Goal: Information Seeking & Learning: Learn about a topic

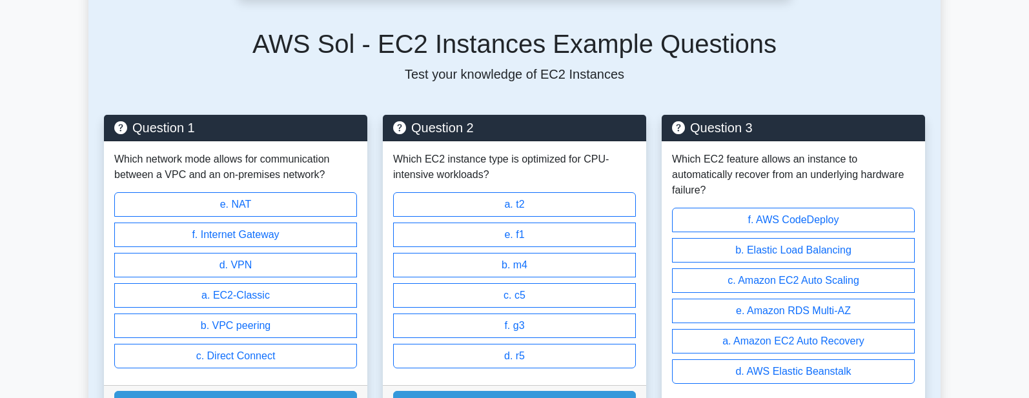
click at [855, 59] on h5 "AWS Sol - EC2 Instances Example Questions" at bounding box center [514, 43] width 821 height 31
click at [59, 289] on main "Back to AWS Certified Solutions Architect - Associate (AWS Sol) Test Flashcards…" at bounding box center [514, 236] width 1029 height 1237
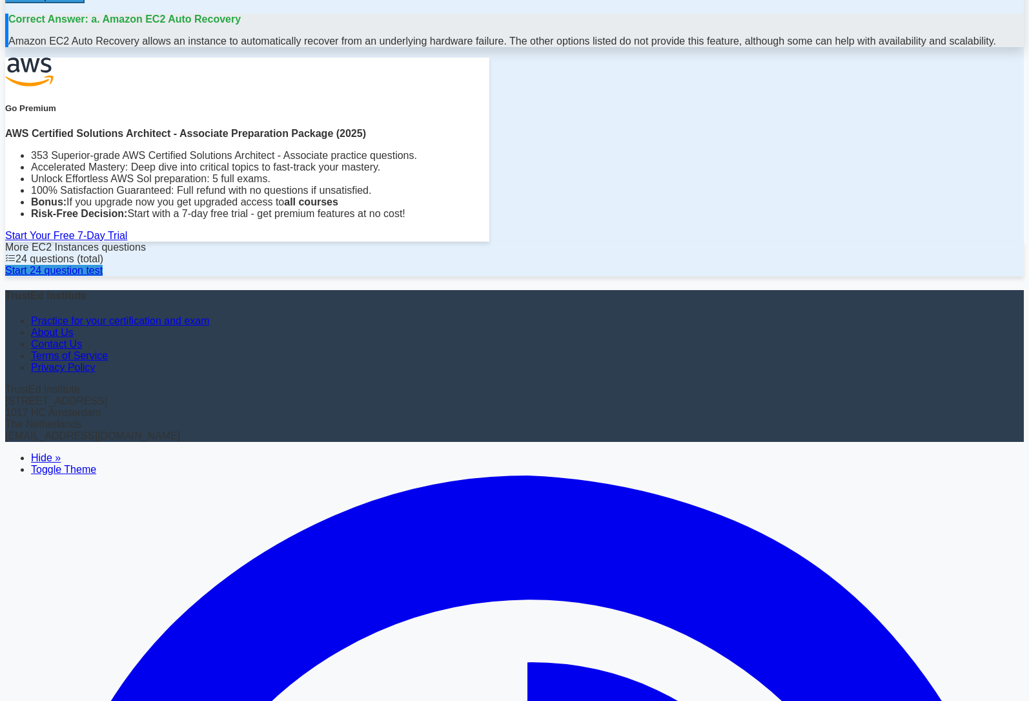
scroll to position [918, 0]
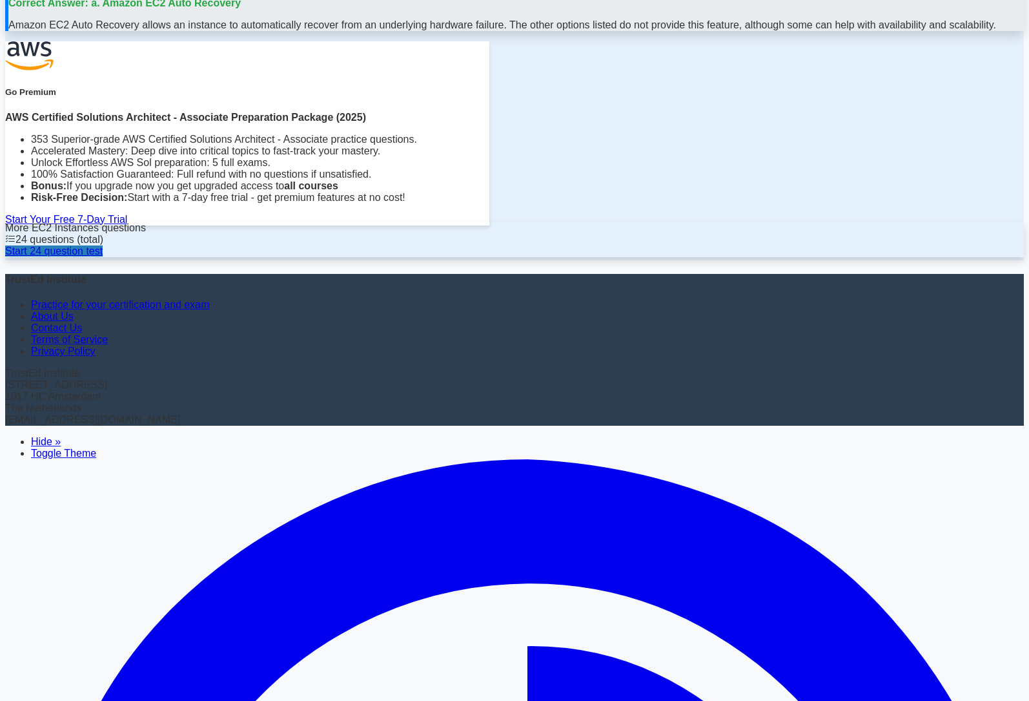
click at [103, 256] on link "Start 24 question test" at bounding box center [54, 250] width 98 height 11
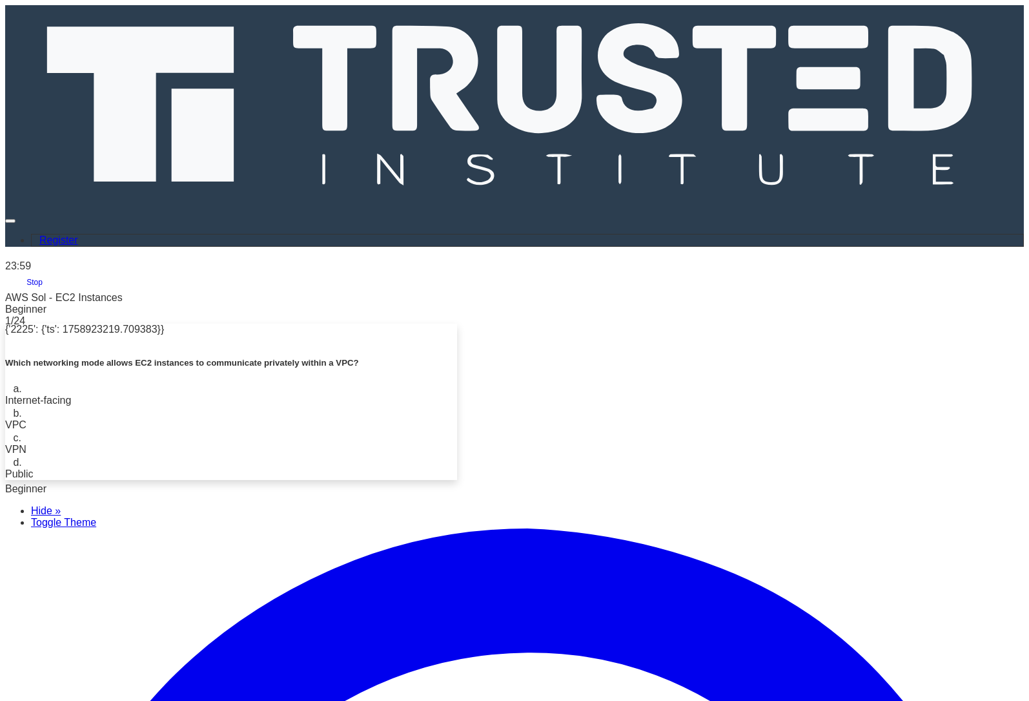
click at [457, 395] on div "Internet-facing" at bounding box center [231, 401] width 452 height 12
click at [8, 384] on input "a. Internet-facing" at bounding box center [8, 388] width 0 height 8
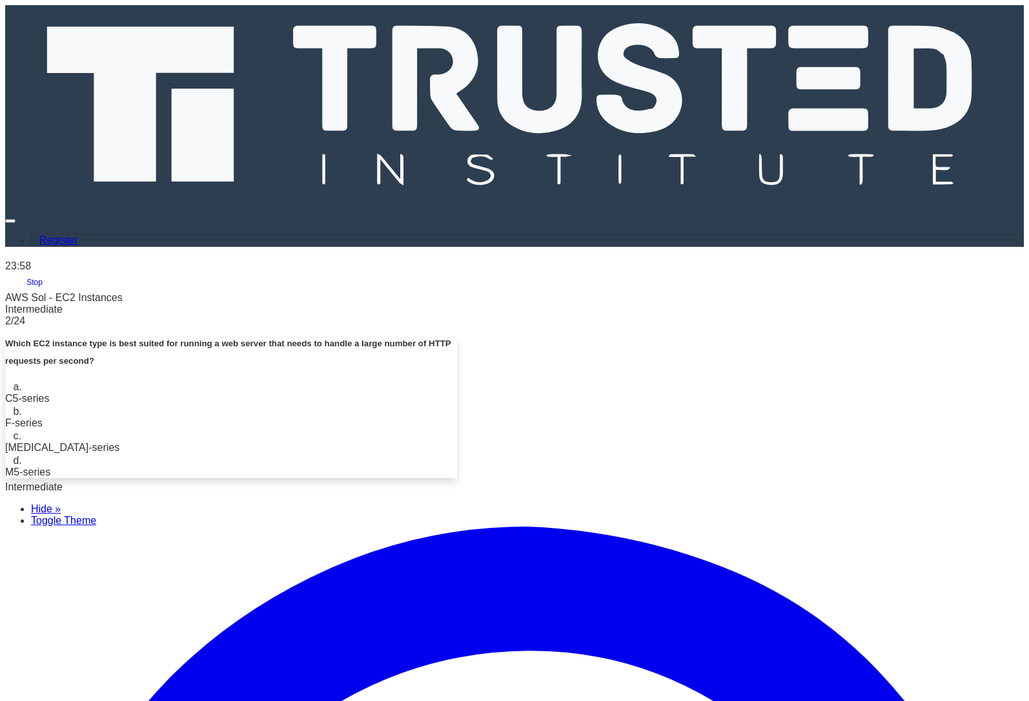
click at [457, 393] on div "C5-series" at bounding box center [231, 399] width 452 height 12
click at [8, 382] on input "a. C5-series" at bounding box center [8, 386] width 0 height 8
click at [457, 393] on div "C5" at bounding box center [231, 399] width 452 height 12
click at [8, 382] on input "a. C5" at bounding box center [8, 386] width 0 height 8
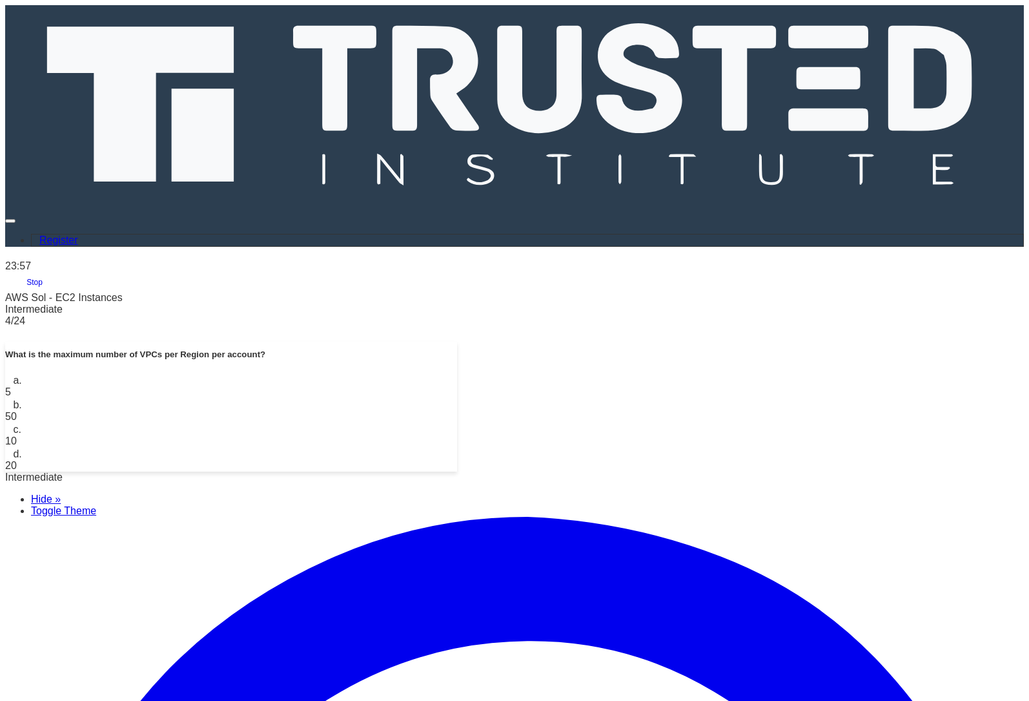
click at [457, 399] on label "b. 50" at bounding box center [231, 410] width 452 height 23
click at [8, 400] on input "b. 50" at bounding box center [8, 404] width 0 height 8
click at [457, 386] on div "b. m4" at bounding box center [231, 392] width 452 height 12
click at [8, 375] on input "a. b. m4" at bounding box center [8, 379] width 0 height 8
click at [457, 386] on div "b. 10" at bounding box center [231, 392] width 452 height 12
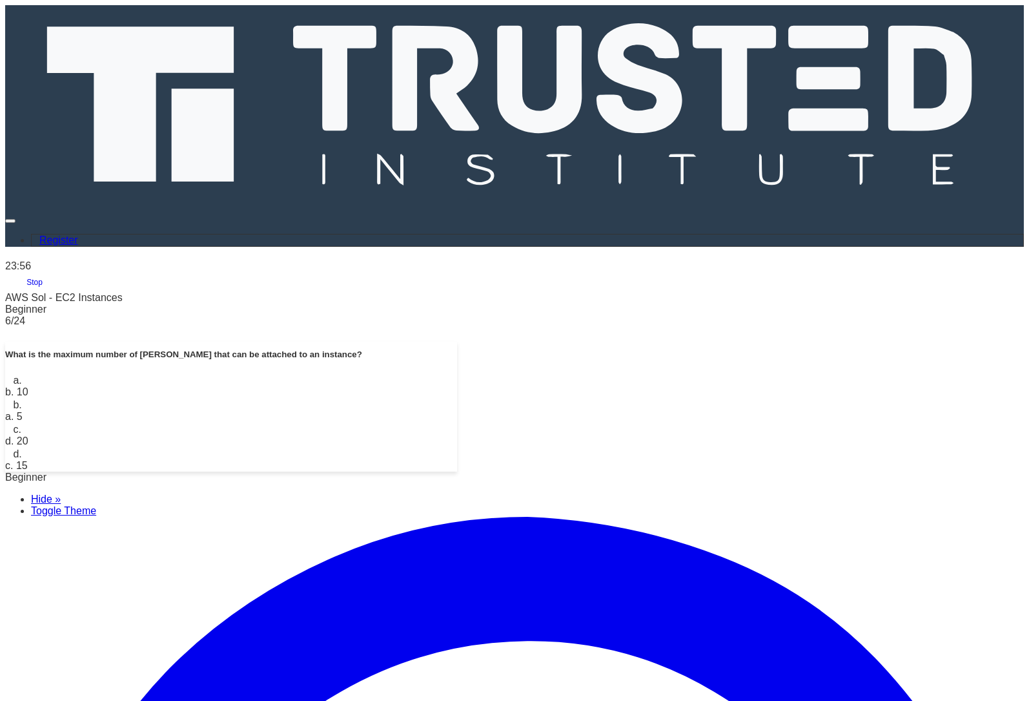
click at [8, 375] on input "a. b. 10" at bounding box center [8, 379] width 0 height 8
click at [457, 386] on div "b. 10" at bounding box center [231, 392] width 452 height 12
click at [8, 375] on input "a. b. 10" at bounding box center [8, 379] width 0 height 8
click at [457, 386] on div "M5-series" at bounding box center [231, 392] width 452 height 12
click at [8, 375] on input "a. M5-series" at bounding box center [8, 379] width 0 height 8
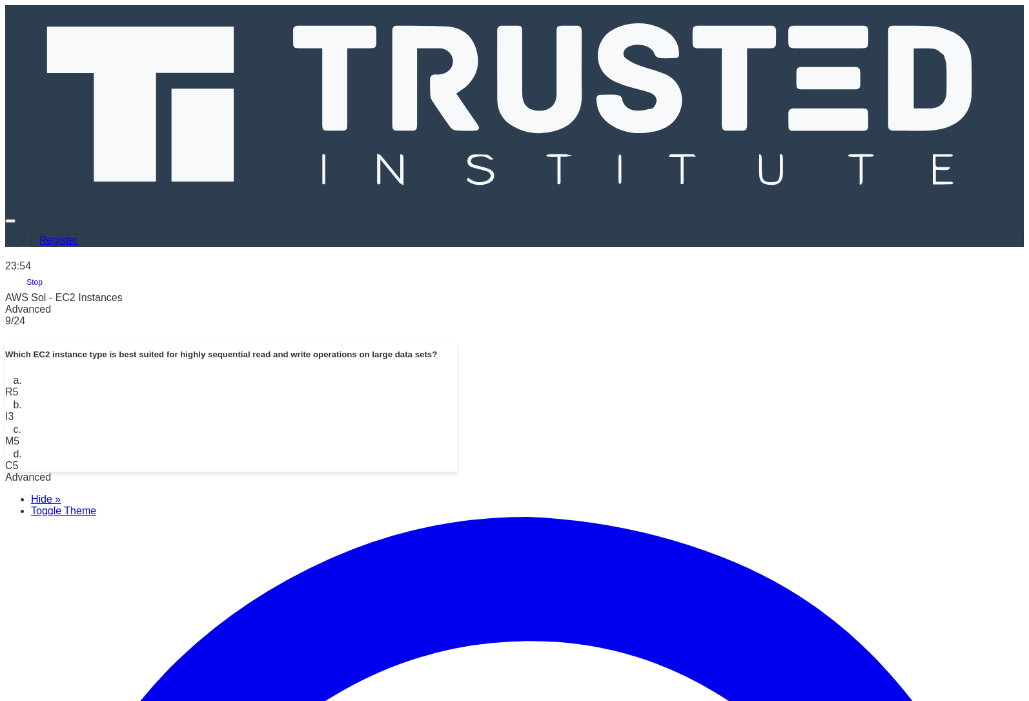
click at [457, 386] on div "R5" at bounding box center [231, 392] width 452 height 12
click at [8, 375] on input "a. R5" at bounding box center [8, 379] width 0 height 8
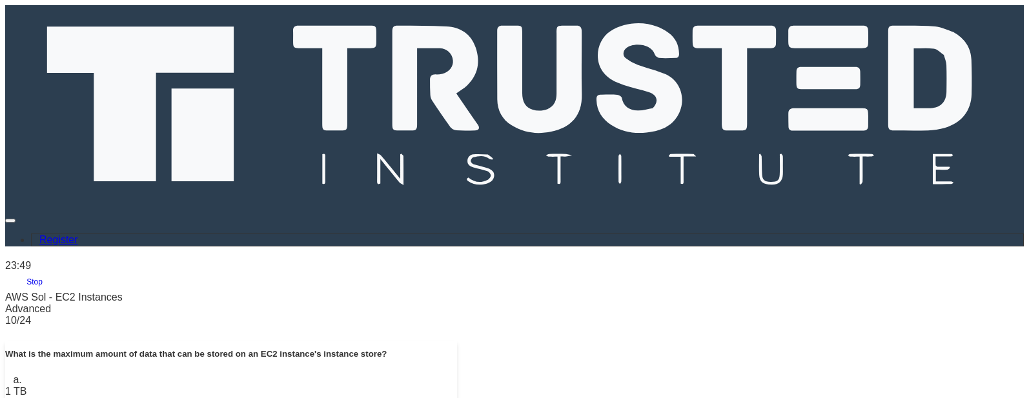
click at [58, 284] on main "23:49 Stop AWS Sol - EC2 Instances Advanced 10/24 What is the maximum amount of…" at bounding box center [514, 370] width 1019 height 226
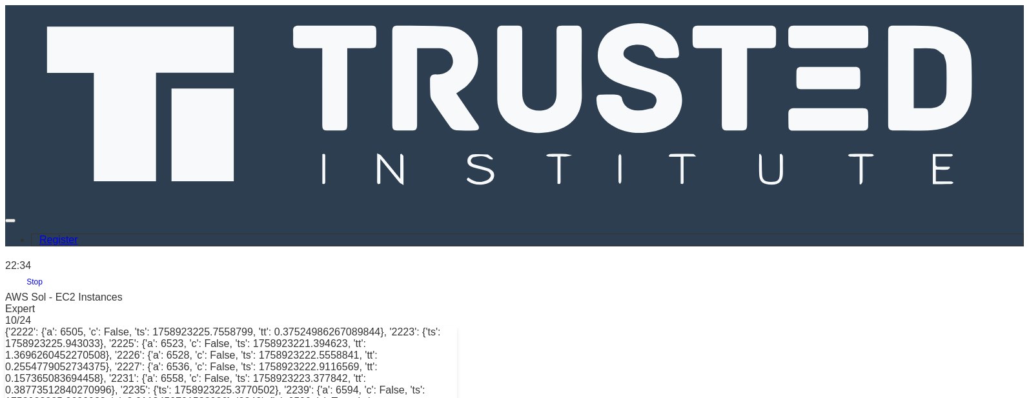
click at [693, 26] on icon at bounding box center [734, 78] width 83 height 105
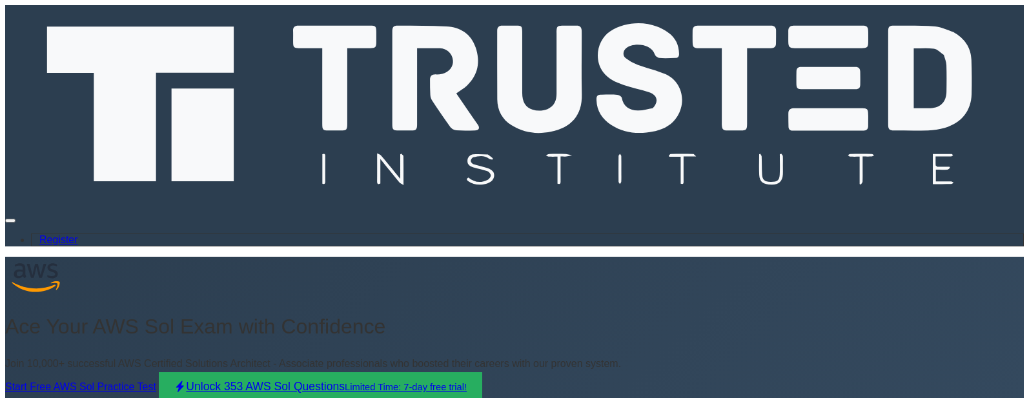
scroll to position [2, 0]
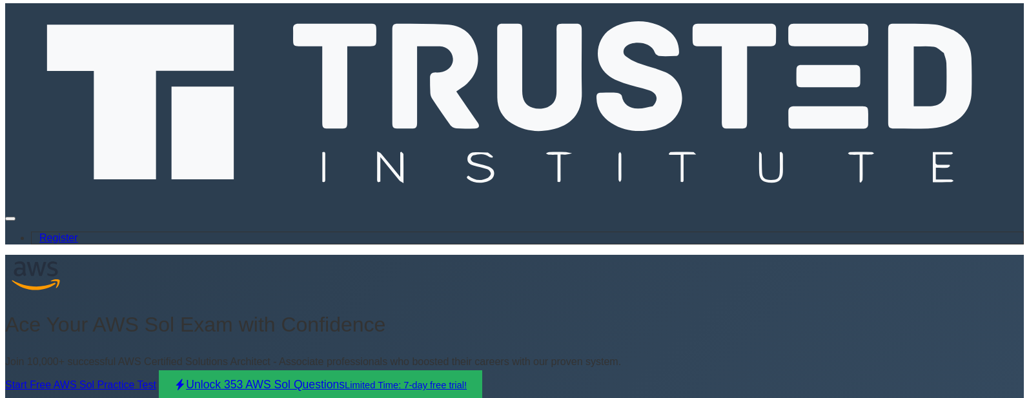
click at [156, 380] on link "Start Free AWS Sol Practice Test" at bounding box center [80, 385] width 151 height 11
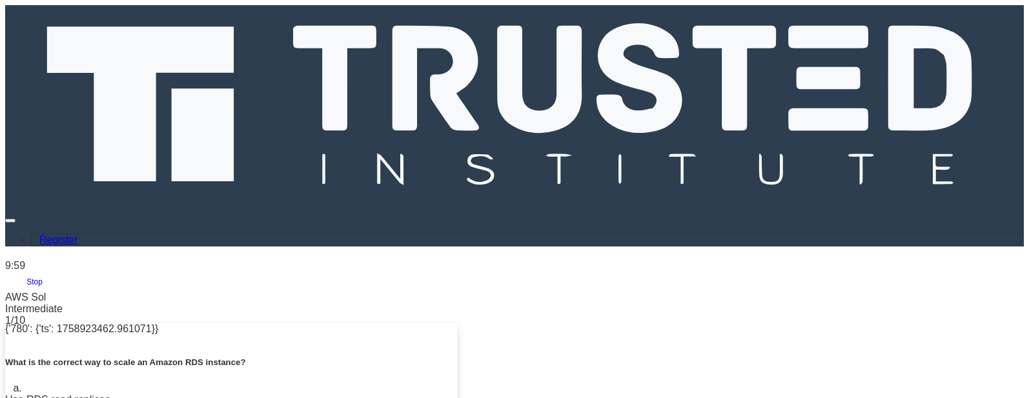
click at [457, 395] on div "Use RDS read replicas" at bounding box center [231, 401] width 452 height 12
click at [8, 384] on input "a. Use RDS read replicas" at bounding box center [8, 388] width 0 height 8
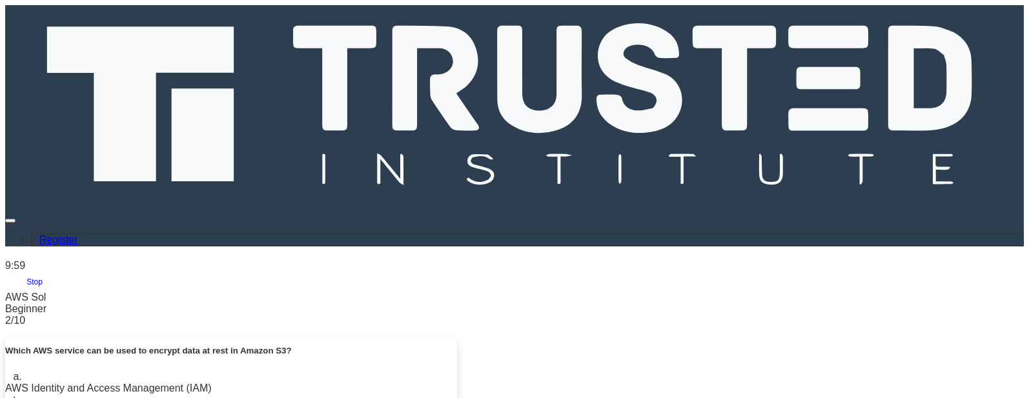
click at [457, 383] on div "AWS Identity and Access Management (IAM)" at bounding box center [231, 389] width 452 height 12
click at [8, 372] on input "a. AWS Identity and Access Management (IAM)" at bounding box center [8, 376] width 0 height 8
click at [457, 383] on div "A tool for managing AWS resources" at bounding box center [231, 389] width 452 height 12
click at [8, 372] on input "a. A tool for managing AWS resources" at bounding box center [8, 376] width 0 height 8
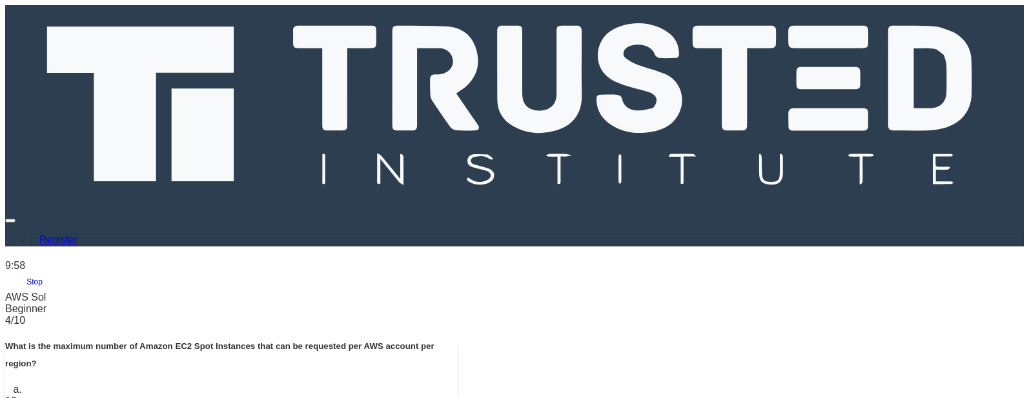
click at [457, 384] on label "a. 10" at bounding box center [231, 395] width 452 height 23
click at [8, 385] on input "a. 10" at bounding box center [8, 389] width 0 height 8
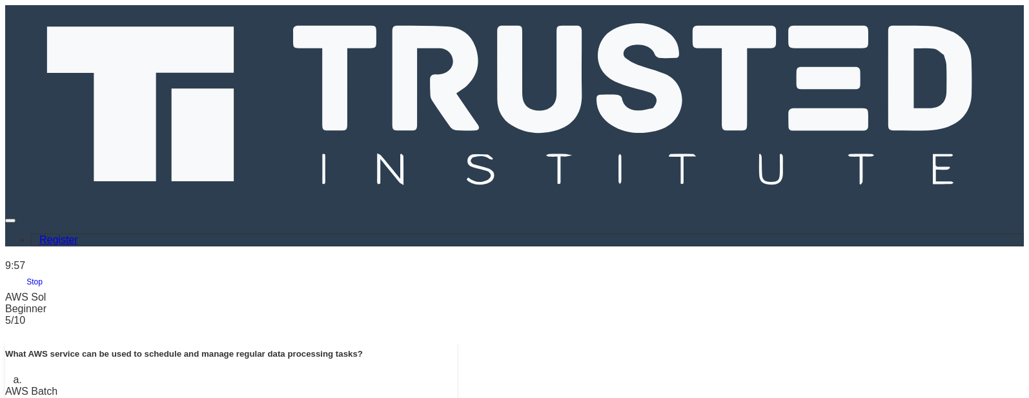
click at [457, 375] on label "a. AWS Batch" at bounding box center [231, 386] width 452 height 23
click at [8, 375] on input "a. AWS Batch" at bounding box center [8, 379] width 0 height 8
click at [457, 375] on label "a. 10" at bounding box center [231, 386] width 452 height 23
click at [8, 375] on input "a. 10" at bounding box center [8, 379] width 0 height 8
click at [457, 375] on label "a. AWS Direct Connect" at bounding box center [231, 386] width 452 height 23
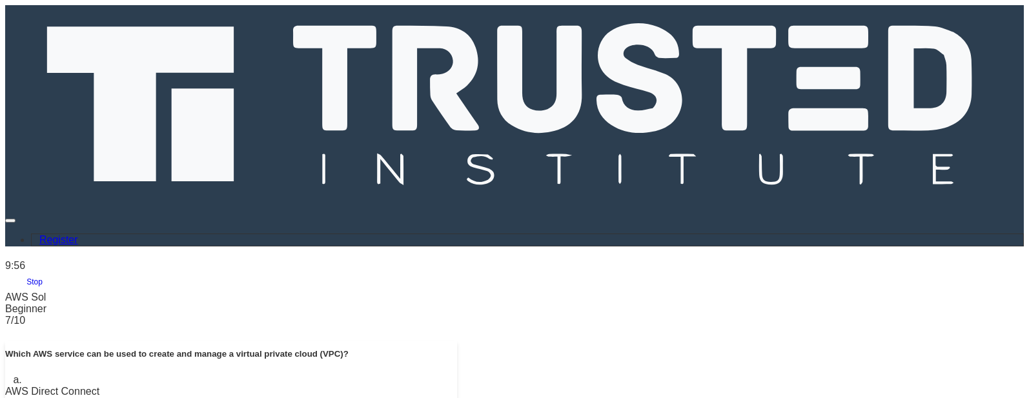
click at [8, 375] on input "a. AWS Direct Connect" at bounding box center [8, 379] width 0 height 8
click at [457, 375] on label "a. AWS Elastic Beanstalk" at bounding box center [231, 386] width 452 height 23
click at [8, 375] on input "a. AWS Elastic Beanstalk" at bounding box center [8, 379] width 0 height 8
click at [457, 383] on div "12 hours" at bounding box center [231, 389] width 452 height 12
click at [8, 372] on input "a. 12 hours" at bounding box center [8, 376] width 0 height 8
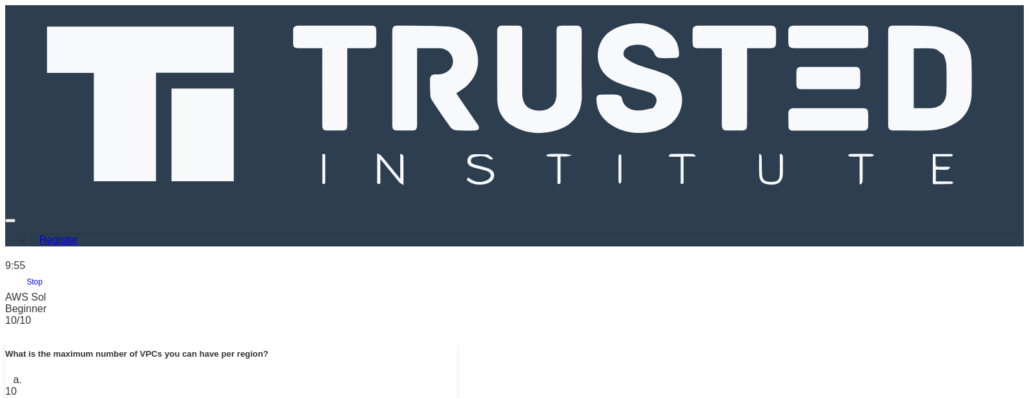
click at [457, 386] on div "10" at bounding box center [231, 392] width 452 height 12
click at [8, 375] on input "a. 10" at bounding box center [8, 379] width 0 height 8
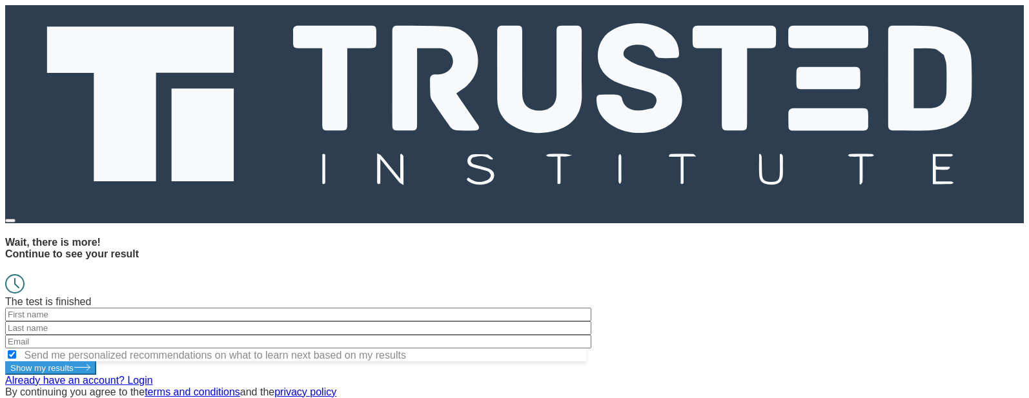
click at [484, 274] on div "The test is finished" at bounding box center [514, 291] width 1019 height 34
click at [466, 305] on div at bounding box center [295, 312] width 581 height 14
click at [471, 305] on input "text" at bounding box center [298, 312] width 586 height 14
type input "a"
click at [563, 318] on input "text" at bounding box center [298, 325] width 586 height 14
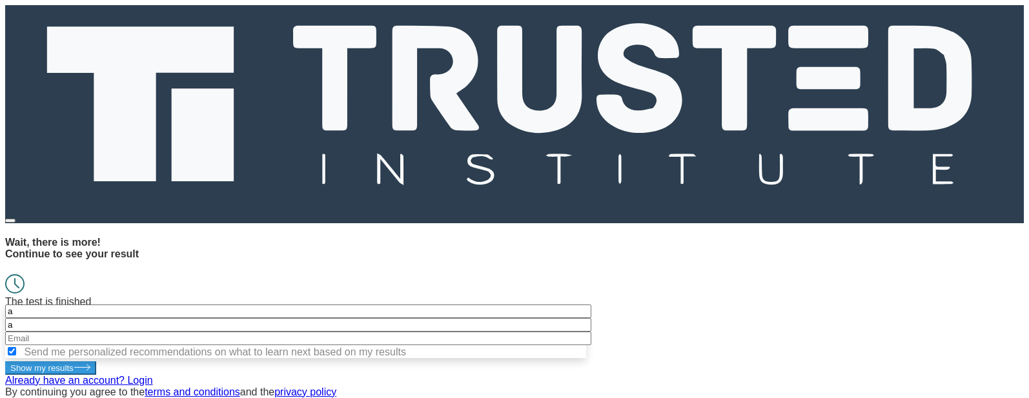
type input "a"
click at [471, 332] on input "email" at bounding box center [298, 339] width 586 height 14
click at [395, 332] on input "[EMAIL_ADDRESS][DOMAIN_NAME]" at bounding box center [298, 339] width 586 height 14
click at [391, 332] on input "[EMAIL_ADDRESS][DOMAIN_NAME]" at bounding box center [298, 339] width 586 height 14
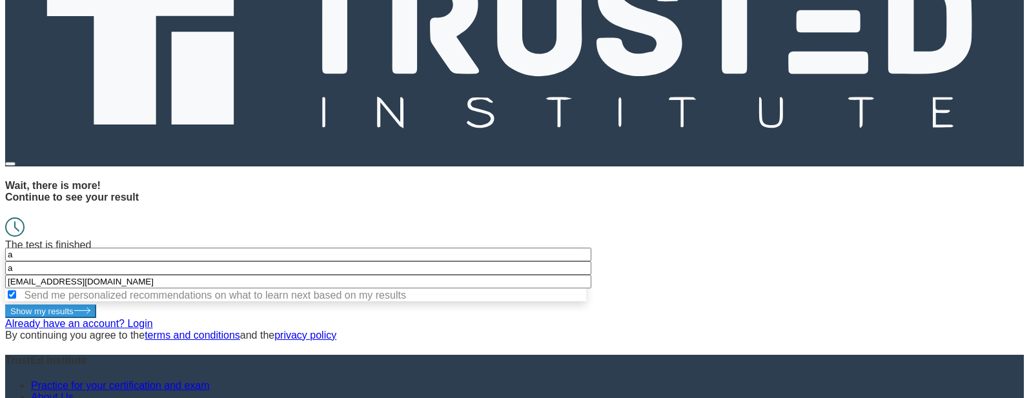
scroll to position [70, 0]
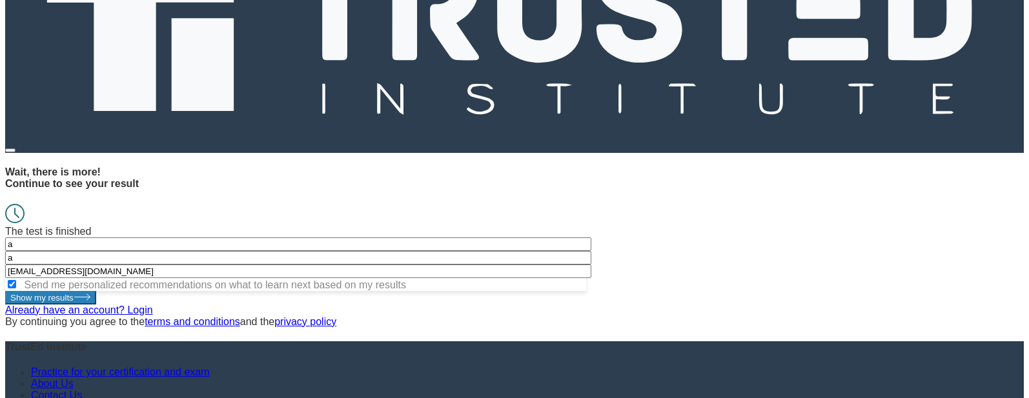
type input "[EMAIL_ADDRESS][DOMAIN_NAME]"
click at [96, 305] on button "Show my results" at bounding box center [50, 298] width 91 height 14
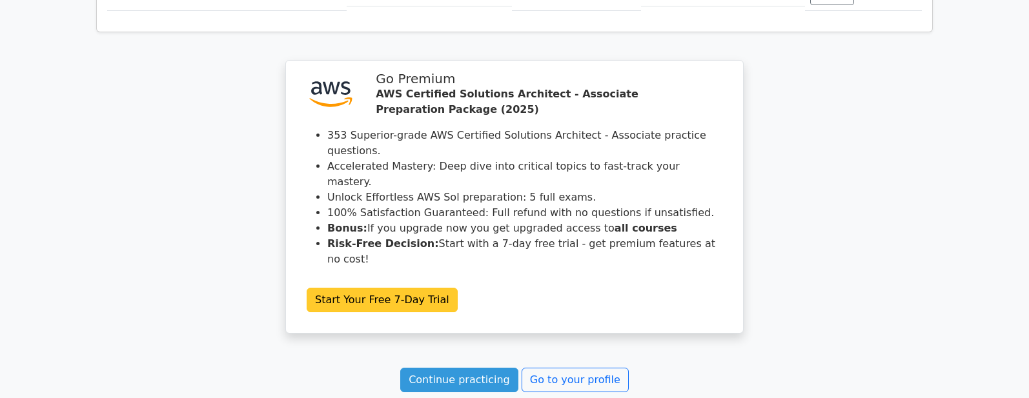
scroll to position [1514, 0]
